Goal: Information Seeking & Learning: Learn about a topic

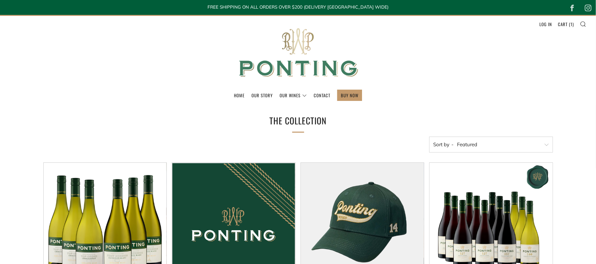
click at [292, 43] on img at bounding box center [298, 53] width 132 height 74
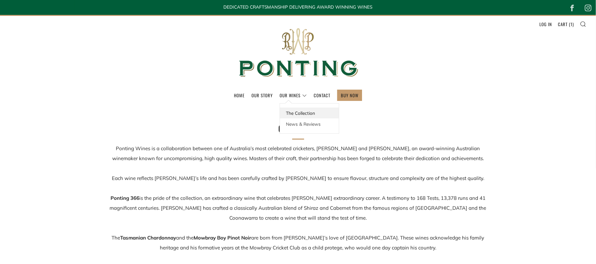
click at [289, 113] on link "The Collection" at bounding box center [309, 113] width 59 height 11
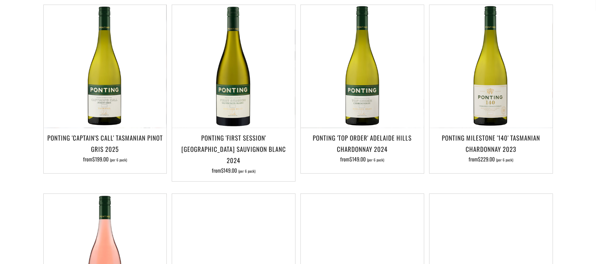
scroll to position [159, 0]
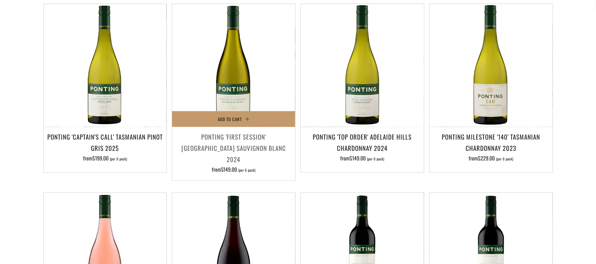
click at [267, 145] on h3 "Ponting 'First Session' [GEOGRAPHIC_DATA] Sauvignon Blanc 2024" at bounding box center [233, 148] width 117 height 34
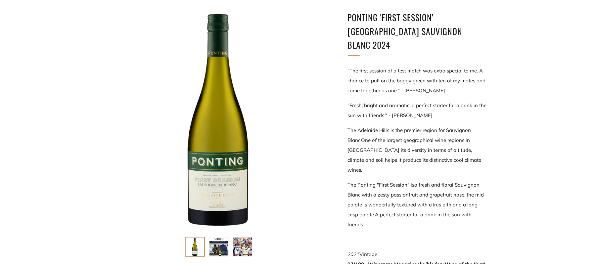
scroll to position [106, 0]
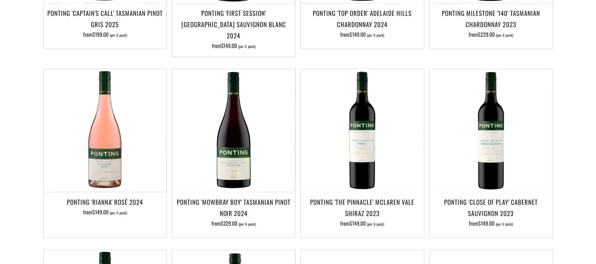
scroll to position [285, 0]
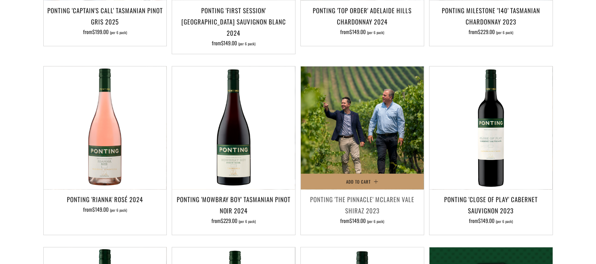
click at [375, 122] on img at bounding box center [362, 128] width 123 height 123
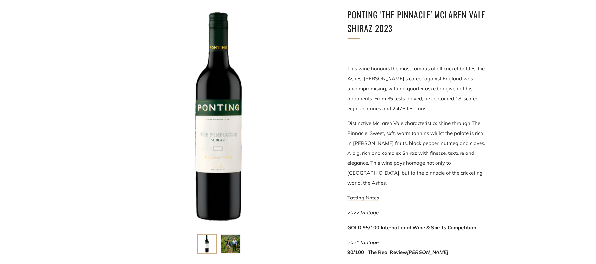
scroll to position [110, 0]
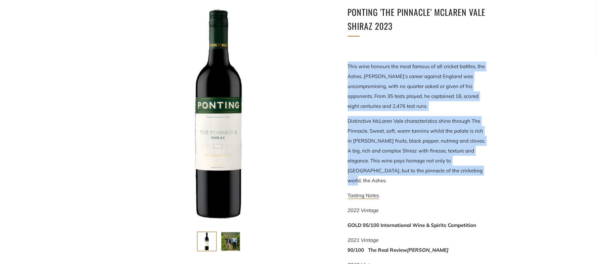
drag, startPoint x: 467, startPoint y: 169, endPoint x: 341, endPoint y: 69, distance: 160.7
click at [341, 69] on div "Ponting 'The Pinnacle' McLaren Vale Shiraz 2023 This wine honours the most famo…" at bounding box center [407, 190] width 159 height 370
copy div "This wine honours the most famous of all cricket battles, the Ashes. Ricky’s ca…"
click at [362, 131] on p "Distinctive McLaren Vale characteristics shine through The Pinnacle. Sweet, sof…" at bounding box center [417, 151] width 139 height 70
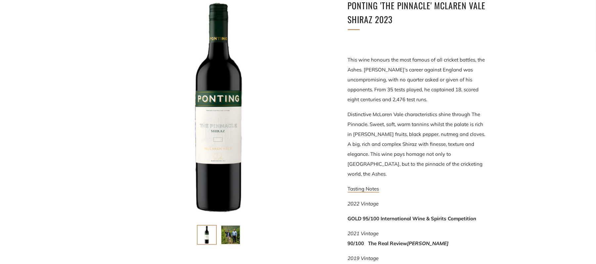
scroll to position [119, 0]
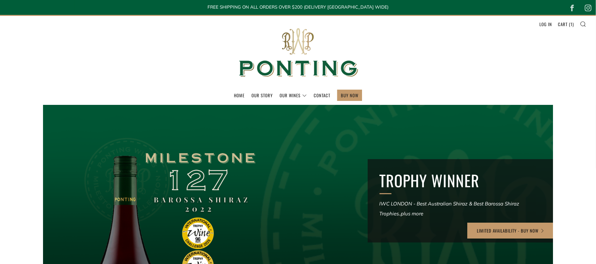
click at [264, 98] on link "Our Story" at bounding box center [262, 95] width 21 height 11
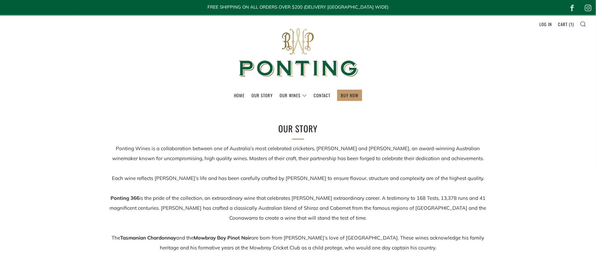
click at [237, 94] on link "Home" at bounding box center [239, 95] width 11 height 11
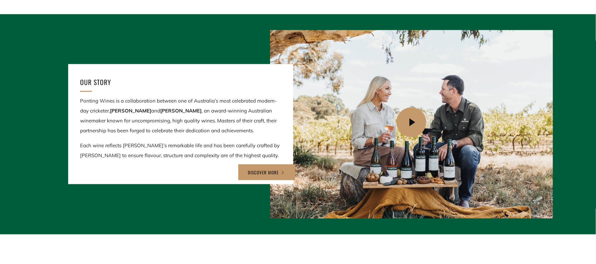
scroll to position [720, 0]
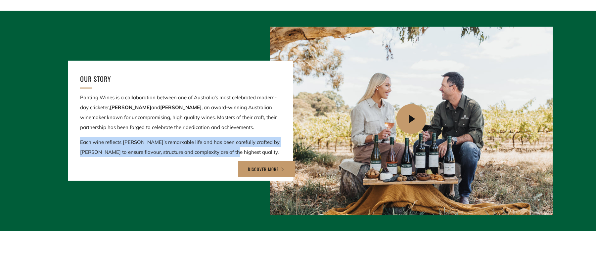
drag, startPoint x: 80, startPoint y: 143, endPoint x: 240, endPoint y: 152, distance: 159.9
click at [240, 152] on p "Each wine reflects [PERSON_NAME]’s remarkable life and has been carefully craft…" at bounding box center [180, 147] width 201 height 20
copy p "Each wine reflects [PERSON_NAME]’s remarkable life and has been carefully craft…"
